Goal: Browse casually

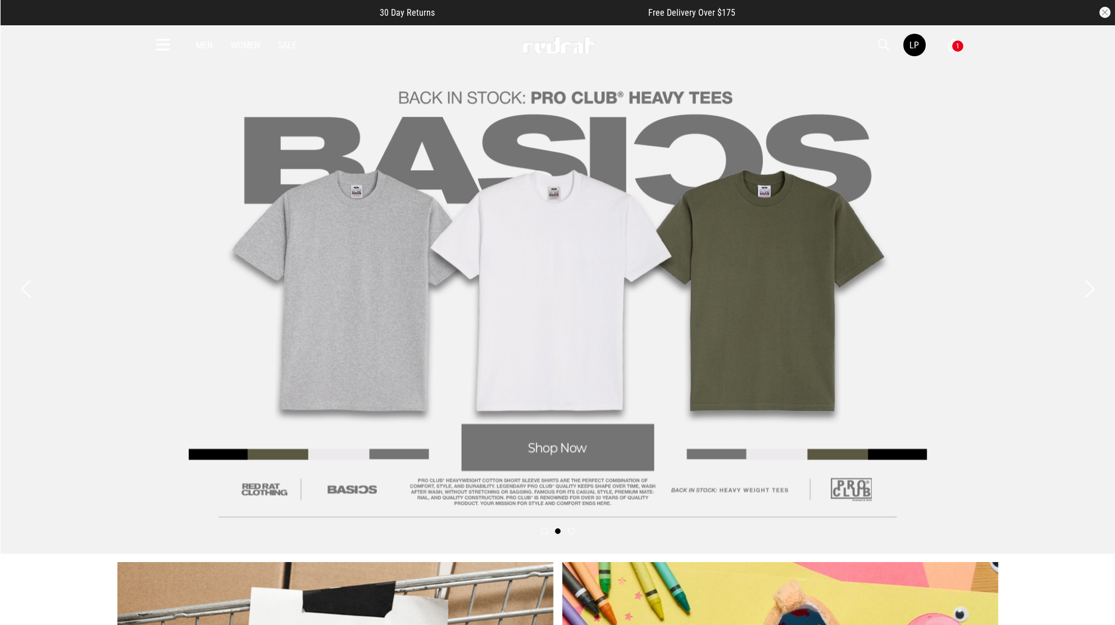
click at [581, 443] on link "2 / 3" at bounding box center [557, 288] width 1115 height 529
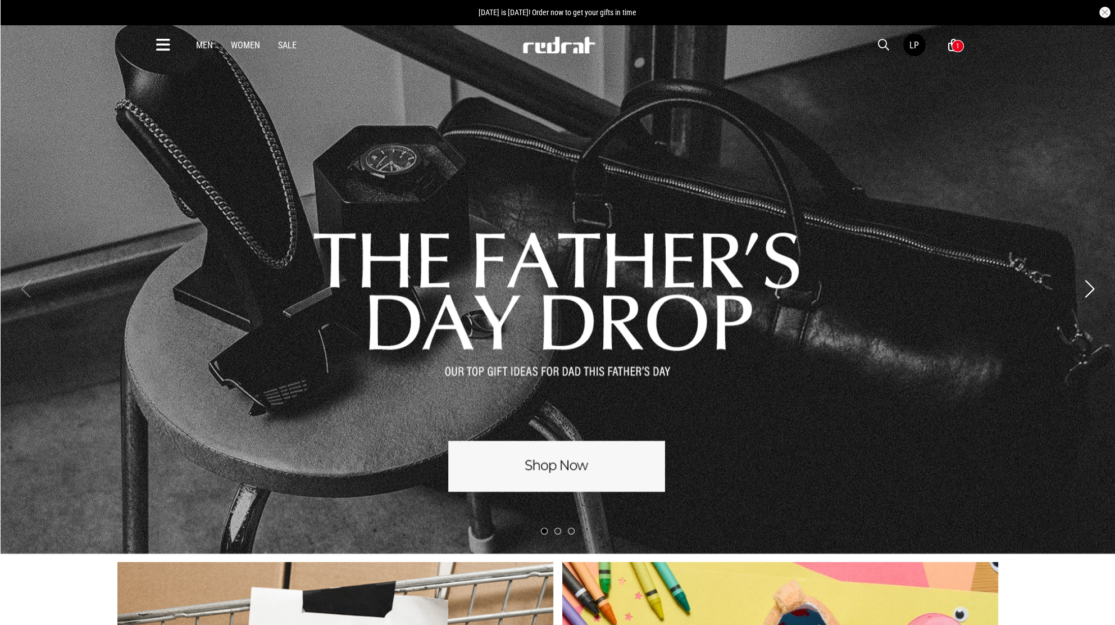
click at [534, 467] on link "1 / 3" at bounding box center [557, 288] width 1115 height 529
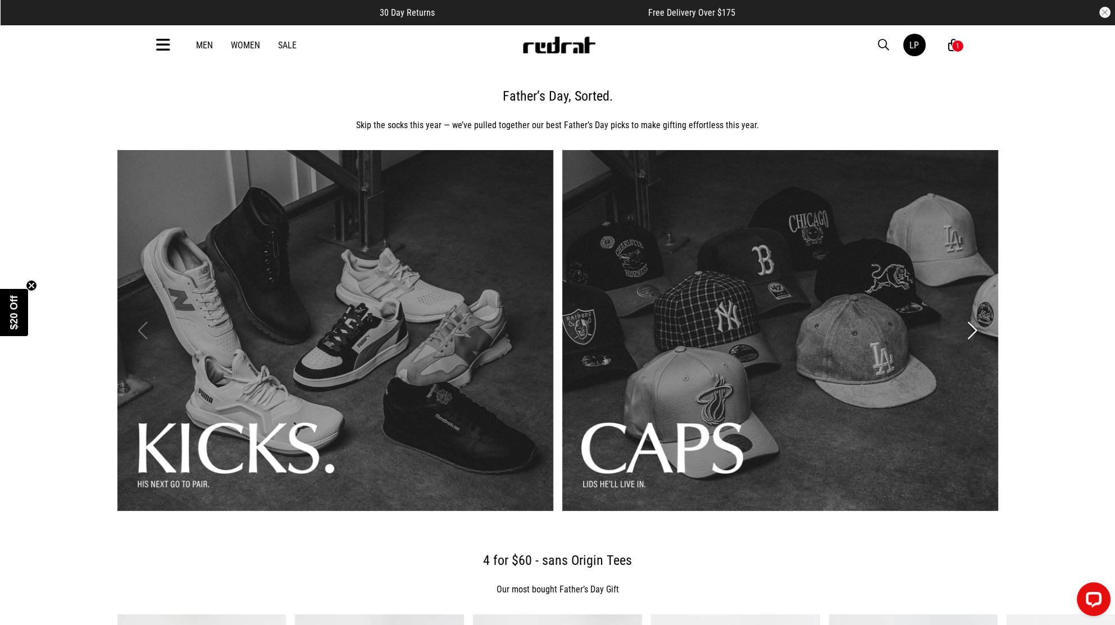
click at [973, 326] on button "Next slide" at bounding box center [972, 330] width 15 height 25
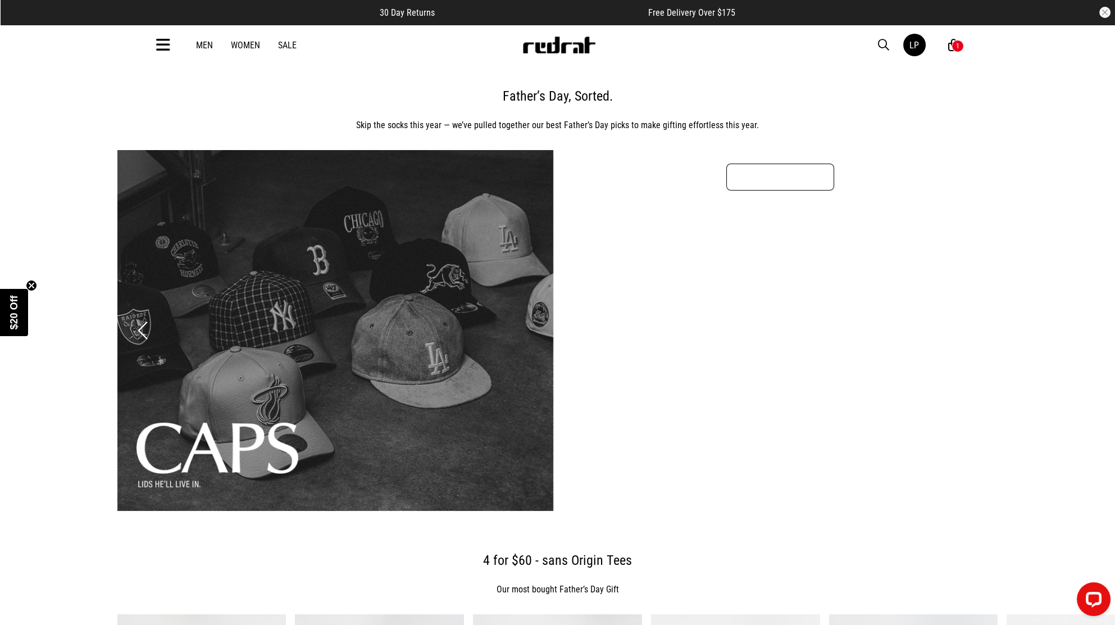
click at [772, 173] on link "3 / 3" at bounding box center [780, 176] width 108 height 27
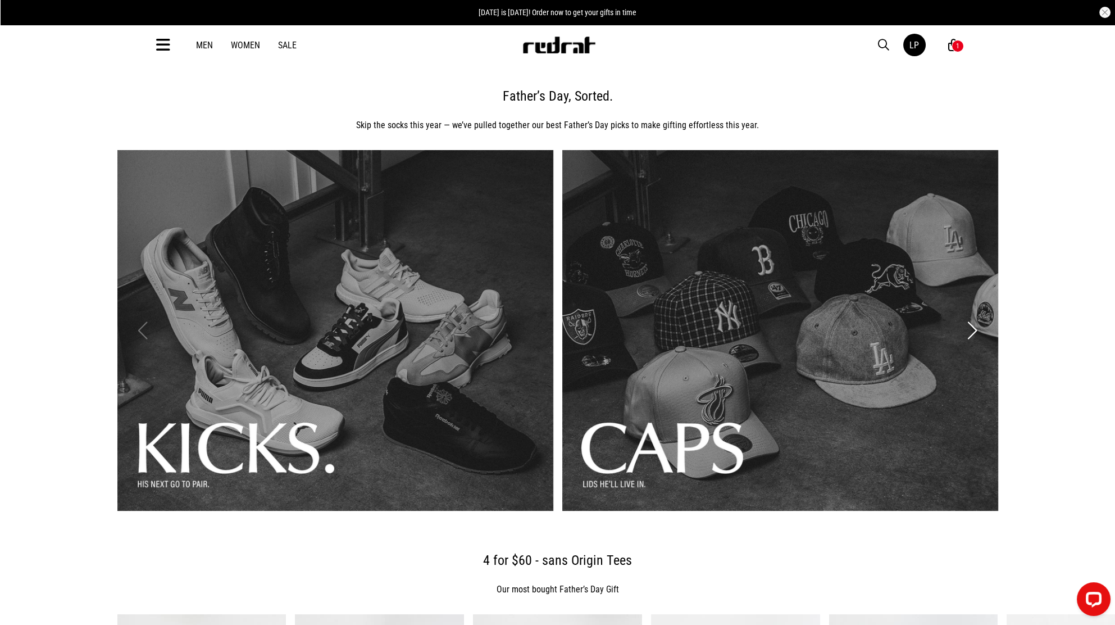
click at [562, 49] on img at bounding box center [559, 45] width 74 height 17
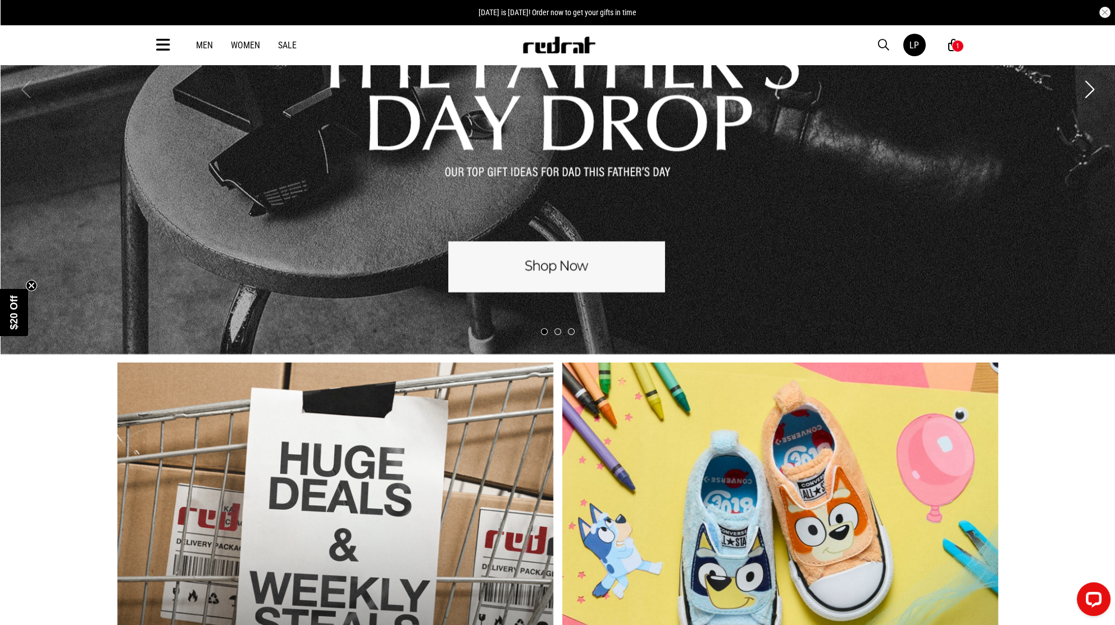
scroll to position [399, 0]
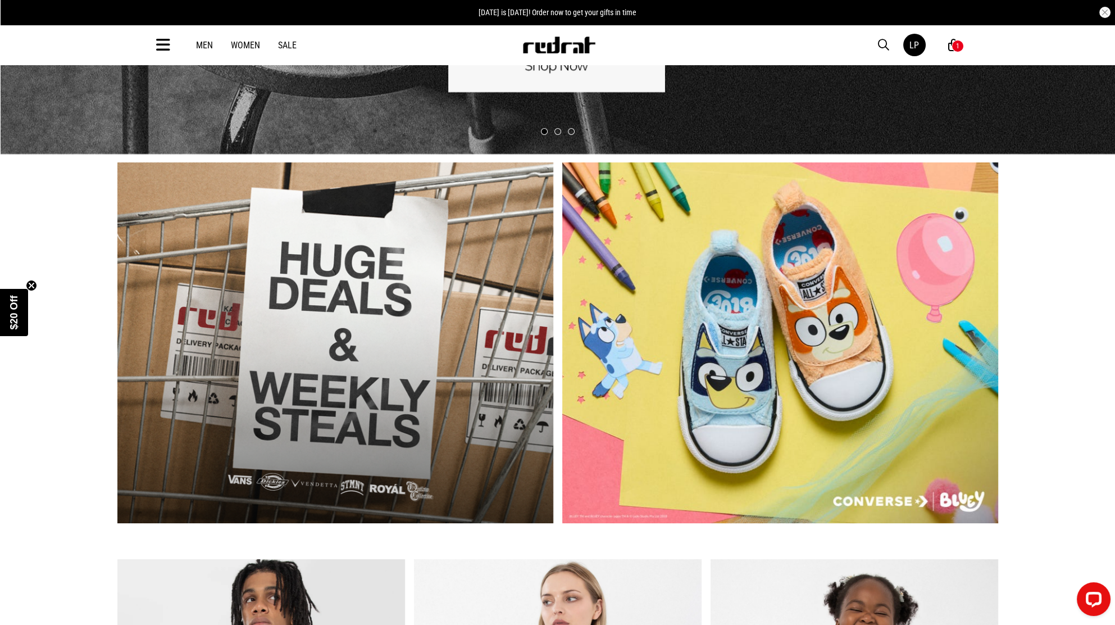
click at [535, 347] on link "1 / 2" at bounding box center [335, 342] width 436 height 361
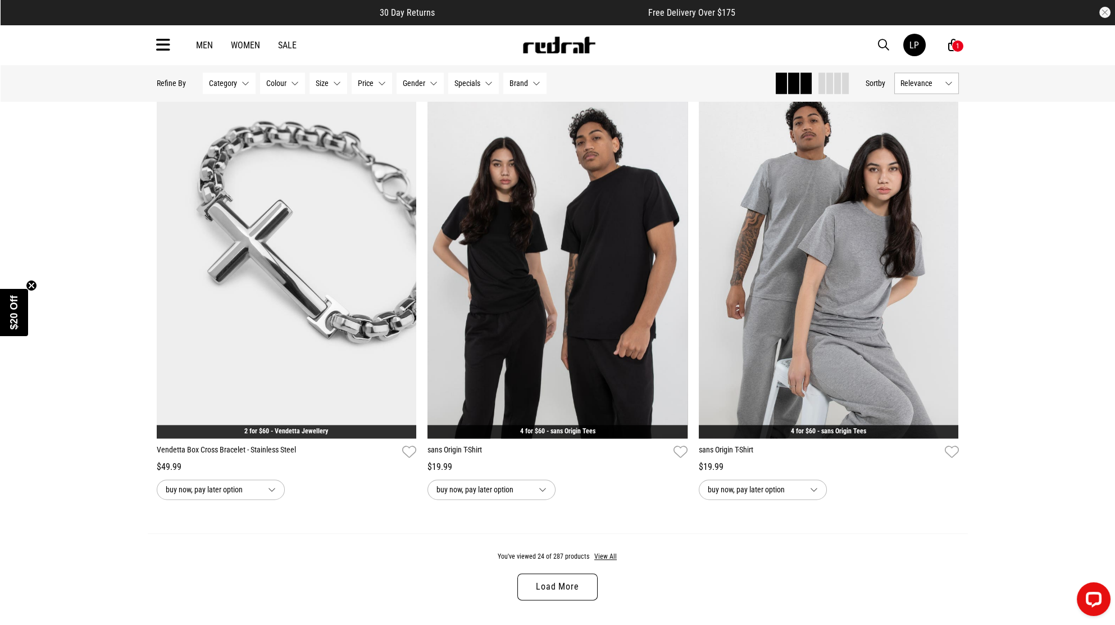
scroll to position [3734, 0]
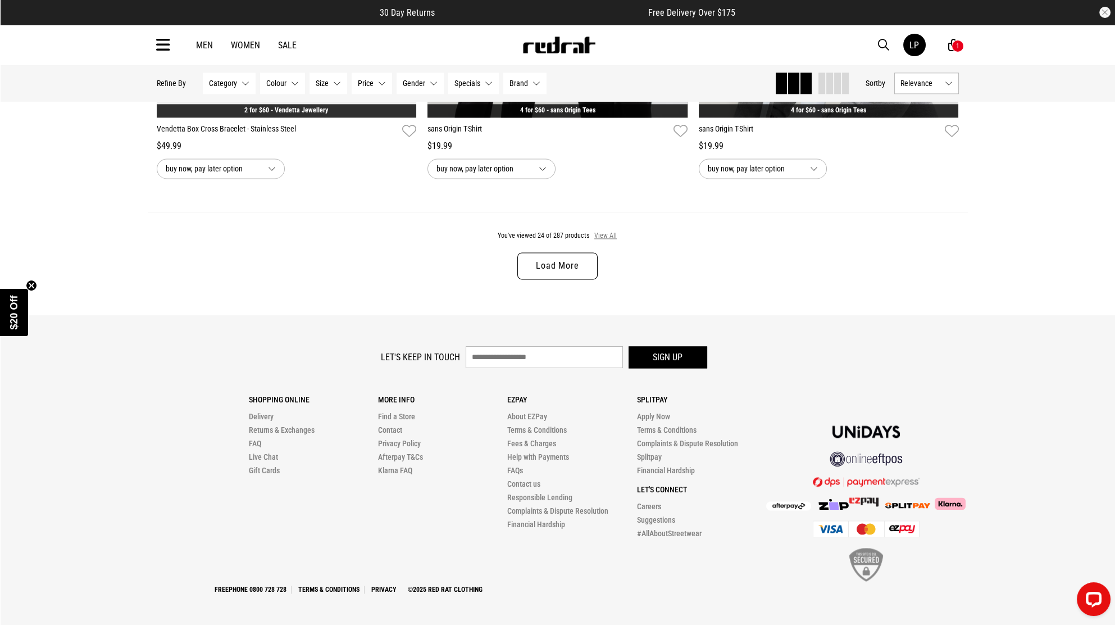
click at [596, 231] on button "View All" at bounding box center [606, 236] width 24 height 10
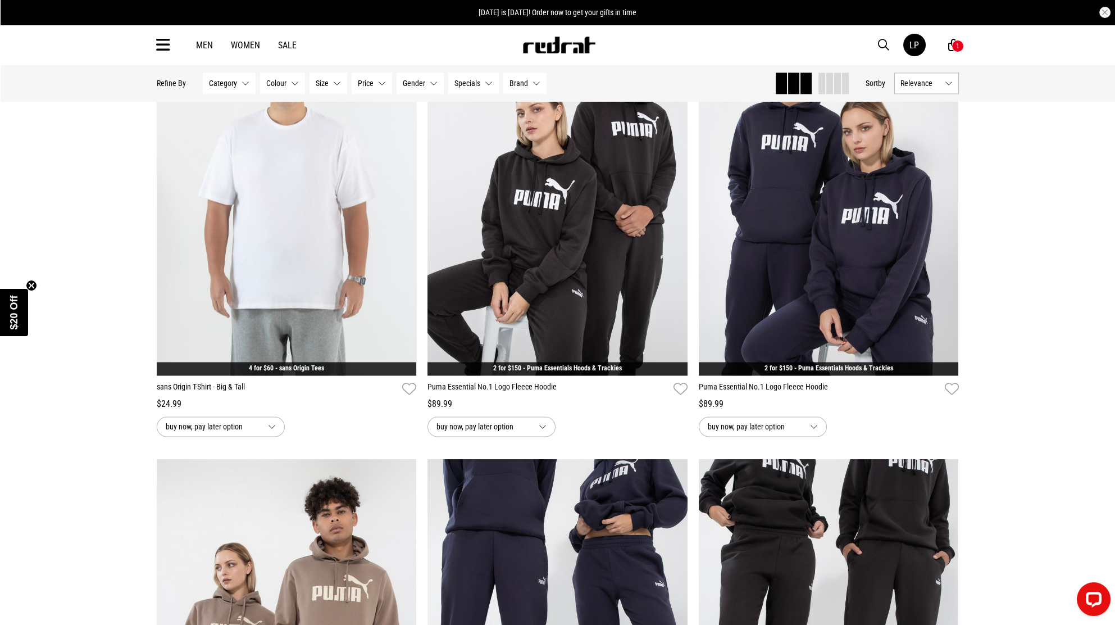
scroll to position [4533, 0]
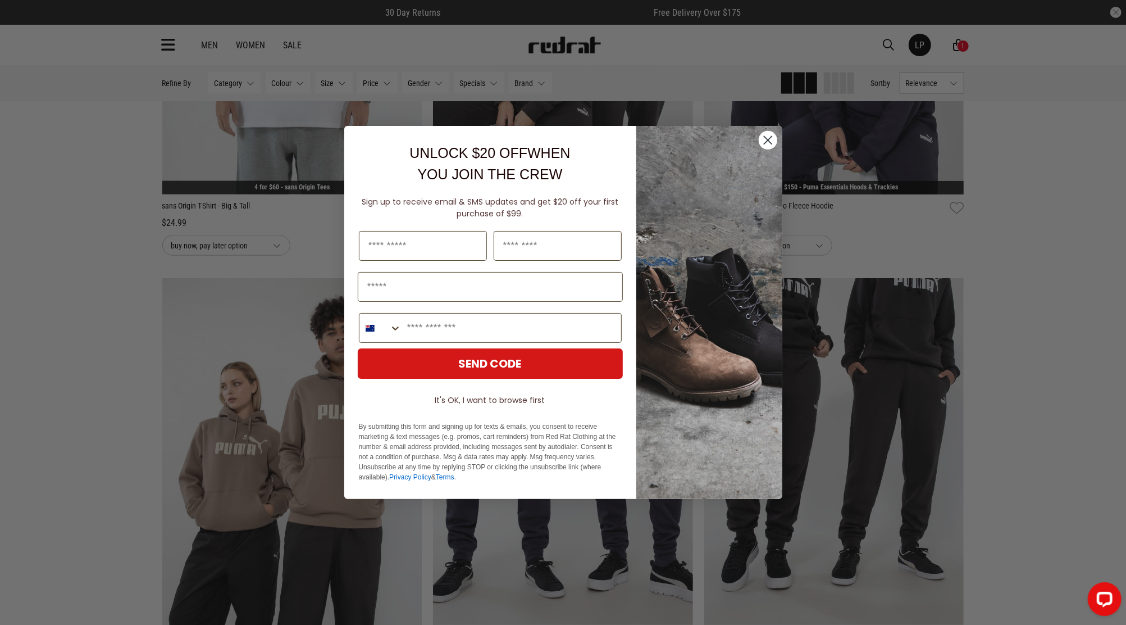
click at [763, 136] on circle "Close dialog" at bounding box center [767, 140] width 19 height 19
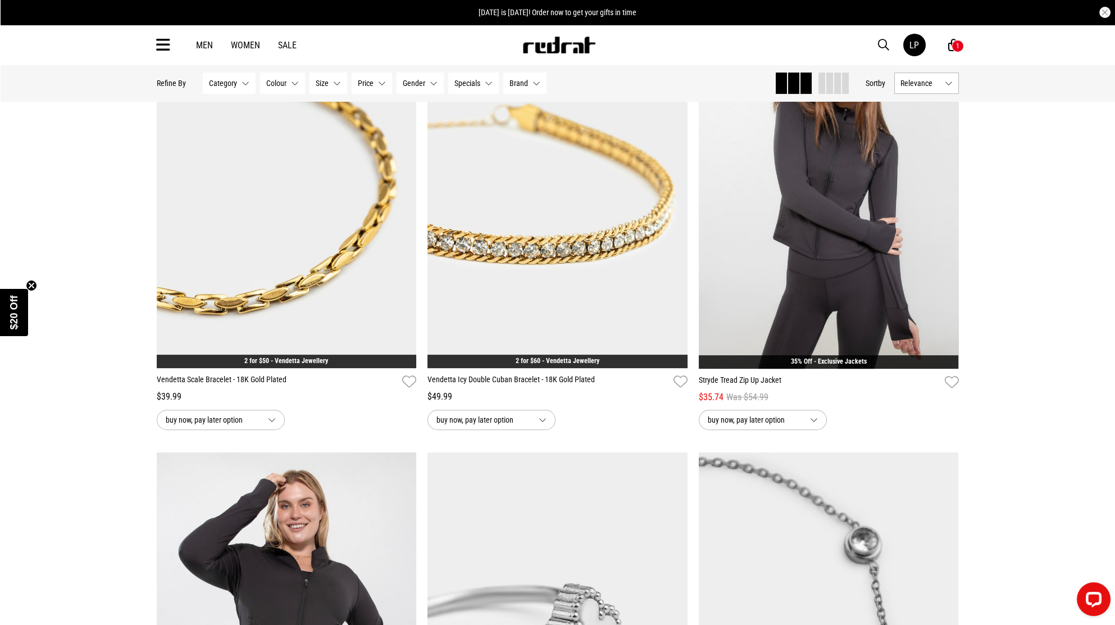
scroll to position [11474, 0]
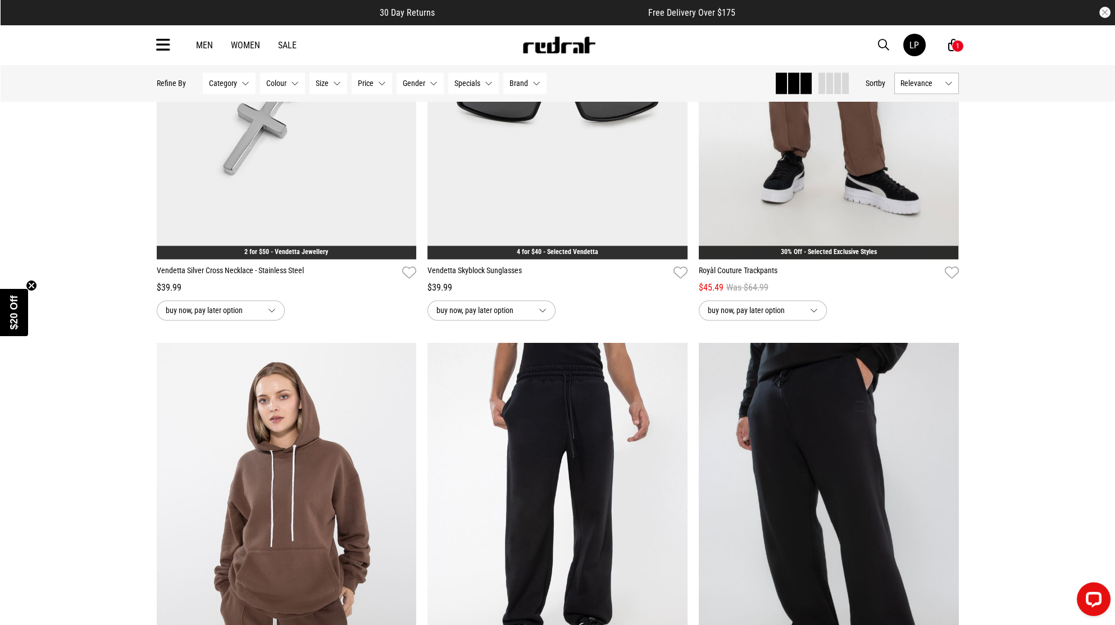
scroll to position [13670, 0]
